Goal: Navigation & Orientation: Go to known website

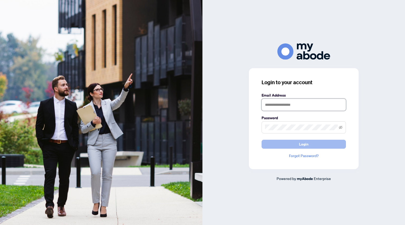
type input "**********"
click at [297, 144] on button "Login" at bounding box center [303, 144] width 84 height 9
